Goal: Task Accomplishment & Management: Complete application form

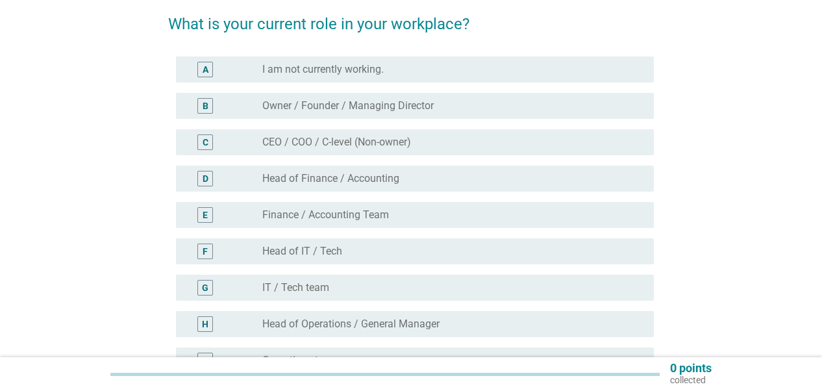
scroll to position [135, 0]
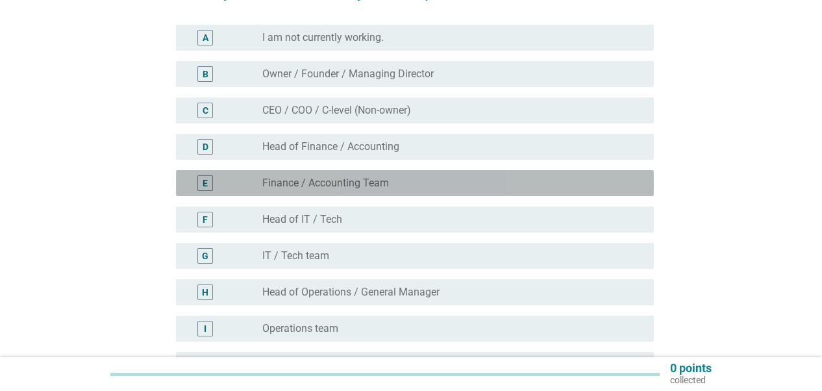
drag, startPoint x: 204, startPoint y: 180, endPoint x: 461, endPoint y: 210, distance: 258.7
click at [204, 180] on div "E" at bounding box center [204, 184] width 5 height 14
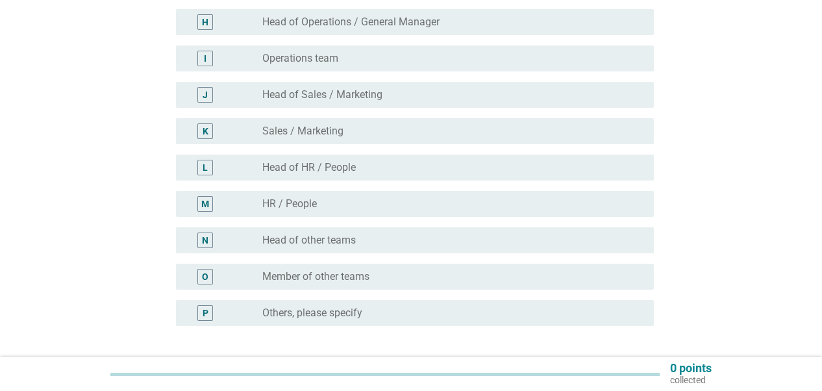
scroll to position [510, 0]
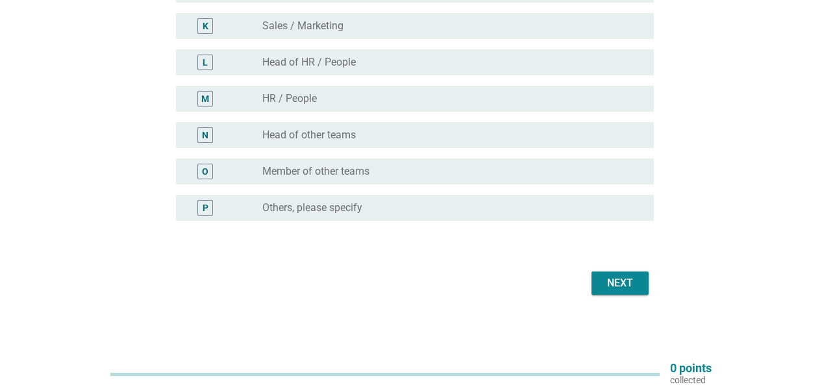
click at [617, 287] on div "Next" at bounding box center [620, 283] width 36 height 16
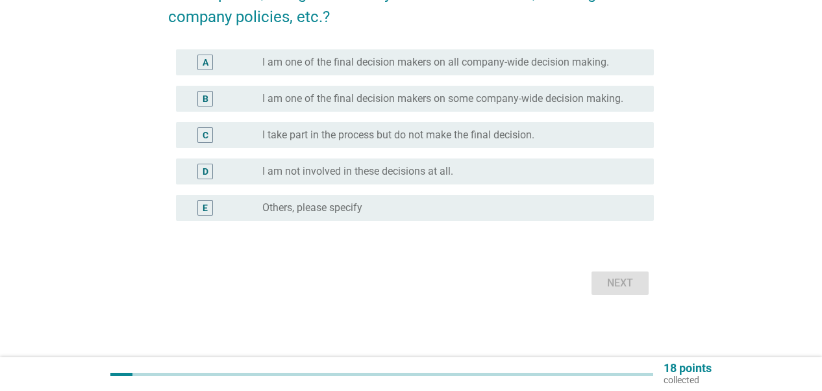
scroll to position [0, 0]
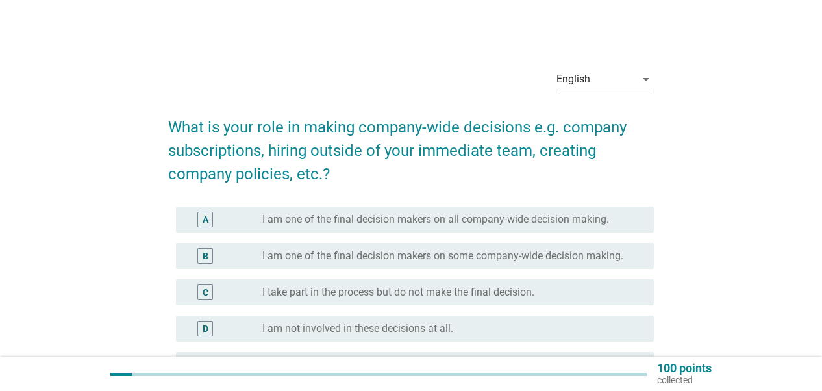
click at [232, 295] on div "C" at bounding box center [224, 292] width 76 height 16
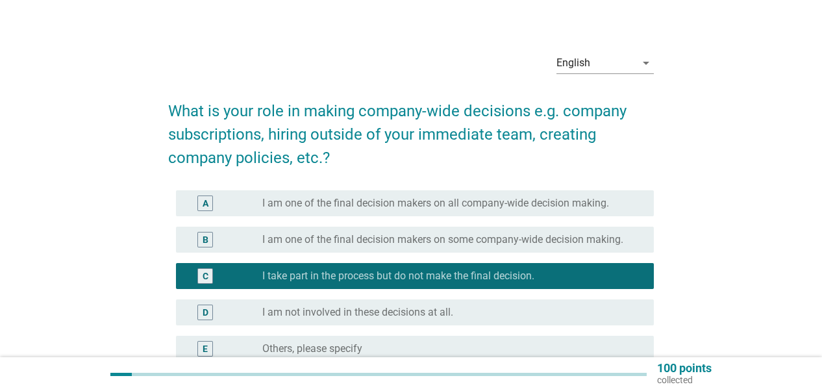
scroll to position [157, 0]
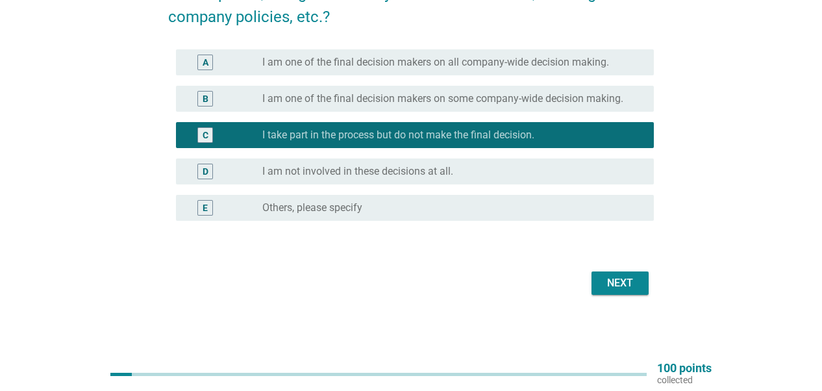
click at [616, 299] on div "English arrow_drop_down What is your role in making company-wide decisions e.g.…" at bounding box center [411, 100] width 506 height 418
click at [620, 289] on div "Next" at bounding box center [620, 283] width 36 height 16
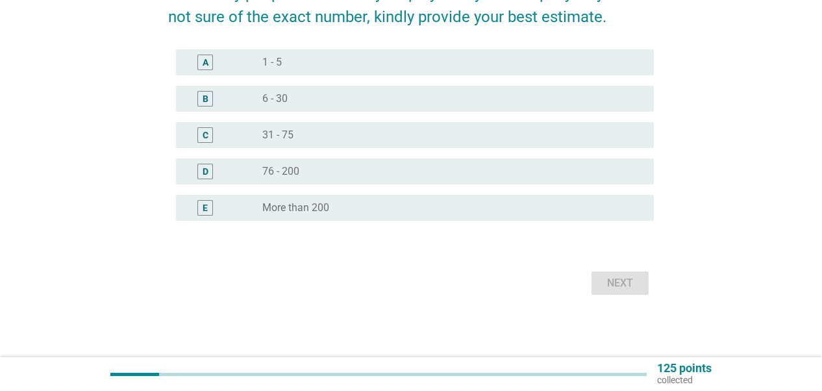
scroll to position [0, 0]
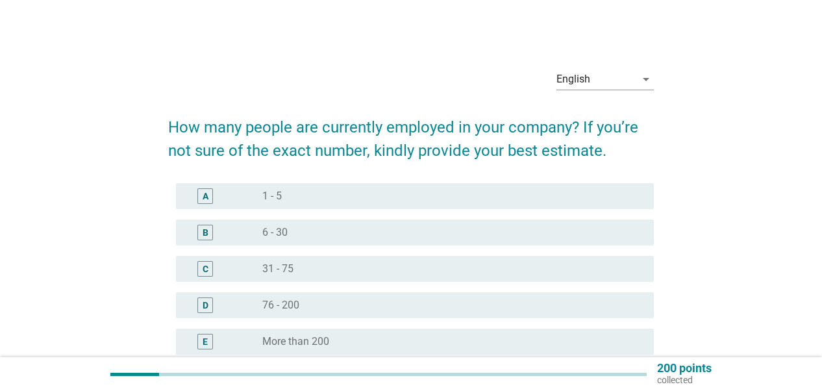
click at [215, 307] on div "D" at bounding box center [205, 305] width 38 height 16
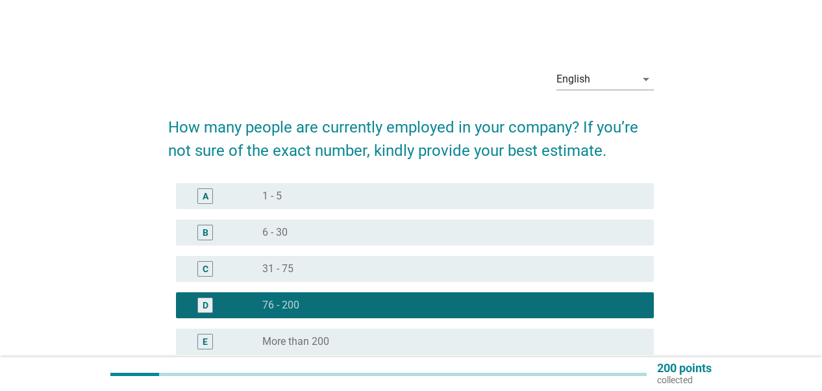
click at [232, 344] on div "E" at bounding box center [224, 342] width 76 height 16
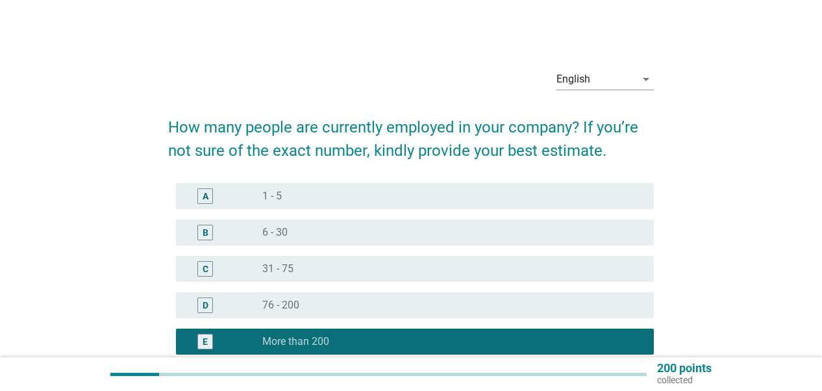
scroll to position [134, 0]
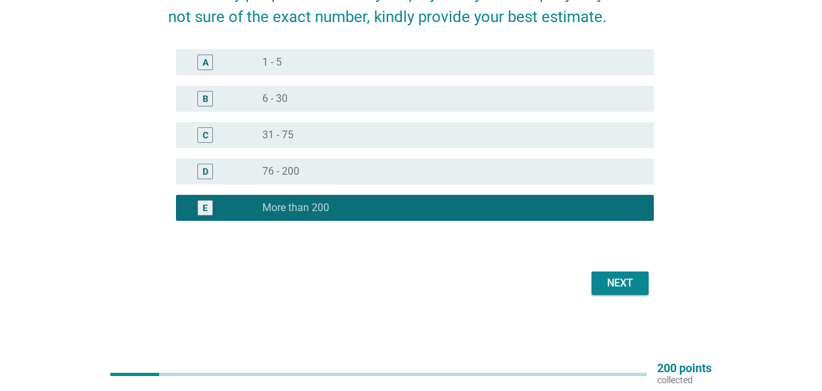
click at [639, 286] on button "Next" at bounding box center [619, 282] width 57 height 23
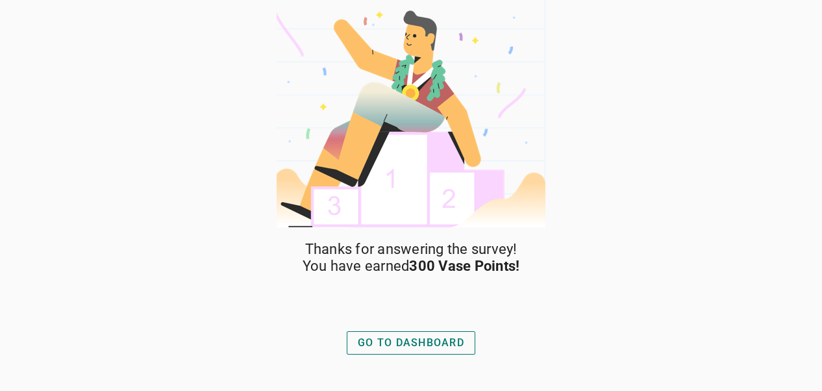
click at [384, 338] on div "GO TO DASHBOARD" at bounding box center [411, 343] width 106 height 16
